Goal: Task Accomplishment & Management: Use online tool/utility

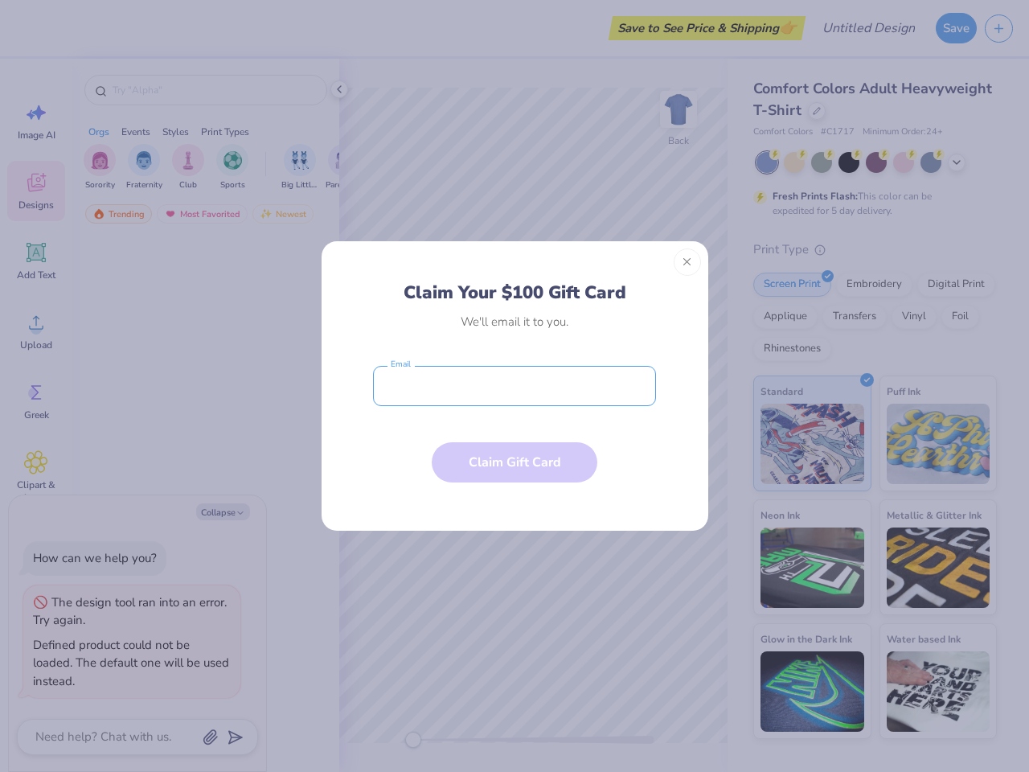
type textarea "x"
click at [514, 386] on input "email" at bounding box center [514, 386] width 283 height 40
click at [687, 262] on button "Close" at bounding box center [686, 261] width 27 height 27
